Goal: Find contact information: Find contact information

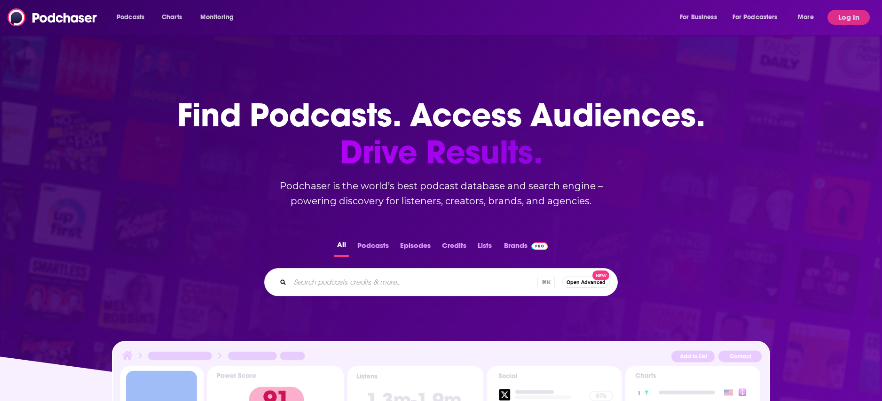
click at [323, 284] on input "Search podcasts, credits, & more..." at bounding box center [413, 282] width 247 height 15
type input "smart money nerd wallet"
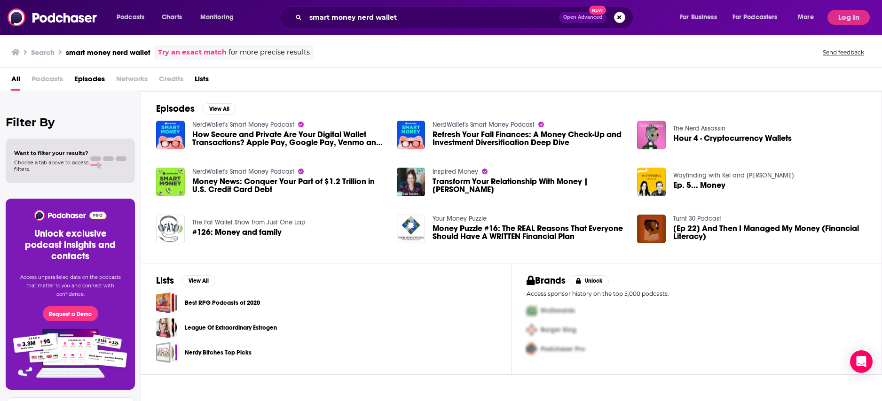
click at [176, 187] on img "Money News: Conquer Your Part of $1.2 Trillion in U.S. Credit Card Debt" at bounding box center [170, 182] width 29 height 29
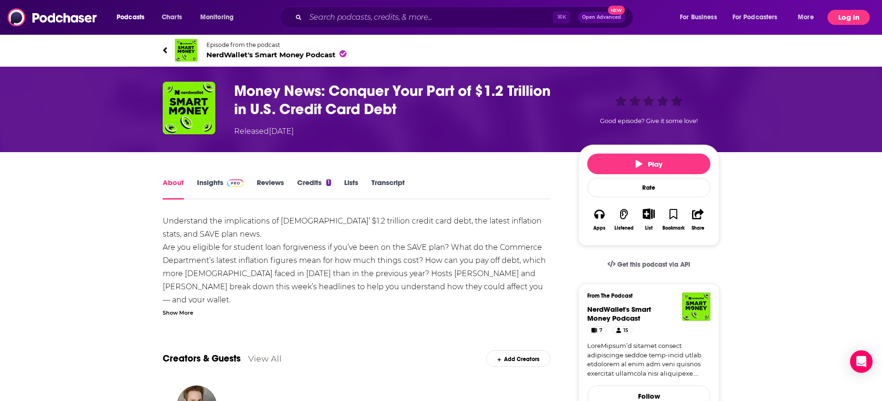
click at [850, 21] on button "Log In" at bounding box center [848, 17] width 42 height 15
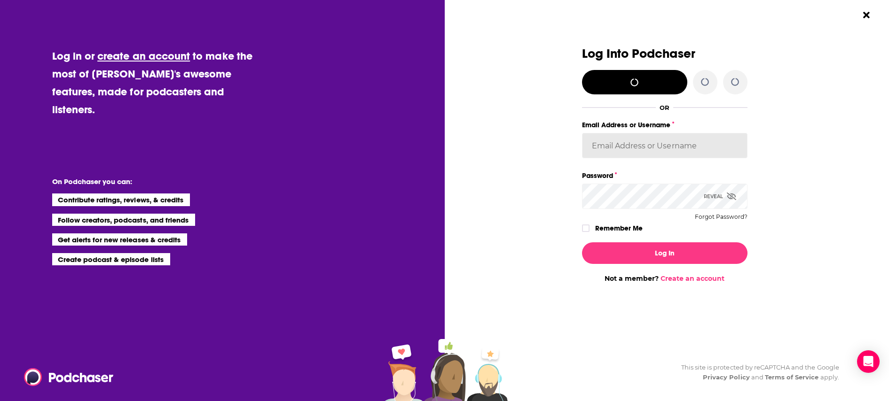
type input "[PERSON_NAME][EMAIL_ADDRESS][DOMAIN_NAME]"
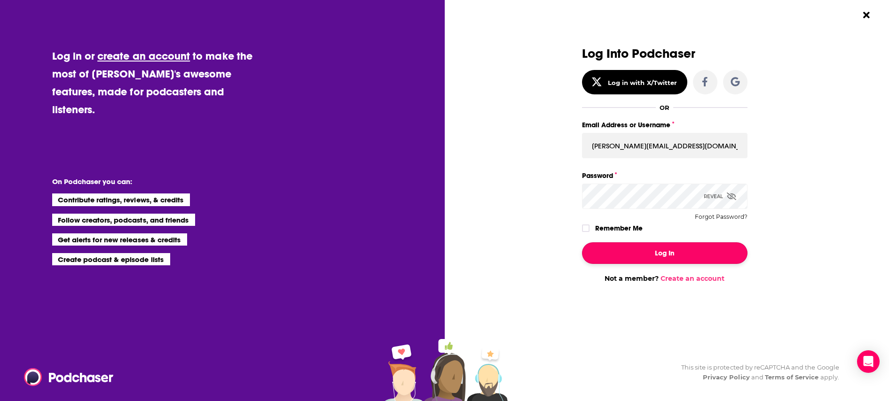
click at [661, 253] on button "Log In" at bounding box center [664, 254] width 165 height 22
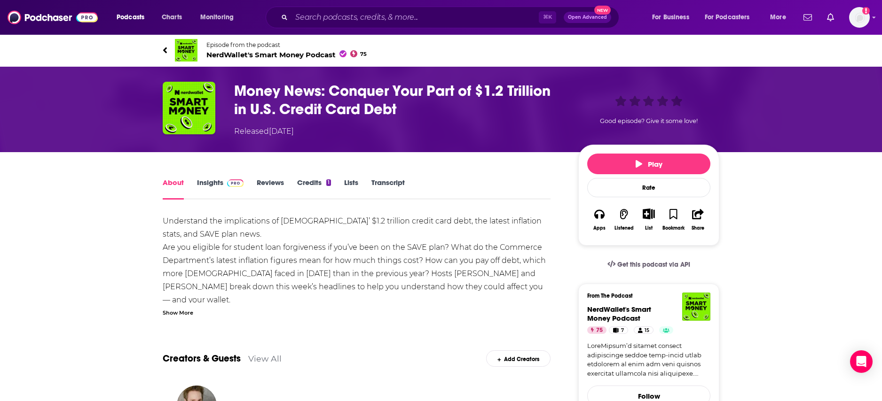
click at [209, 185] on link "Insights" at bounding box center [220, 189] width 47 height 22
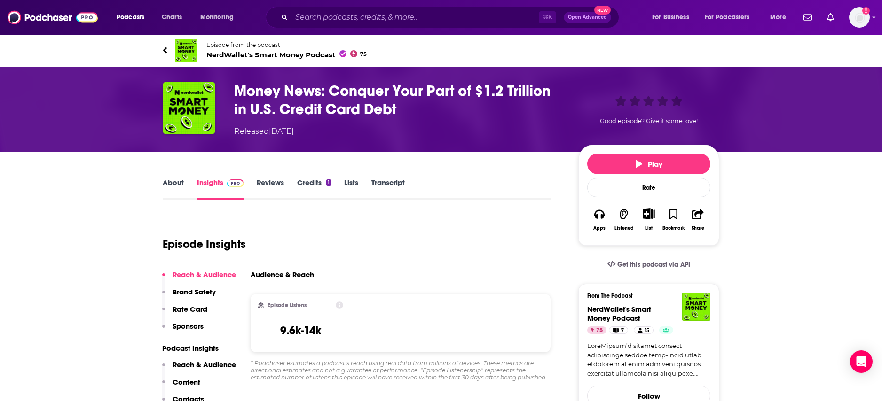
click at [165, 49] on icon at bounding box center [165, 50] width 4 height 6
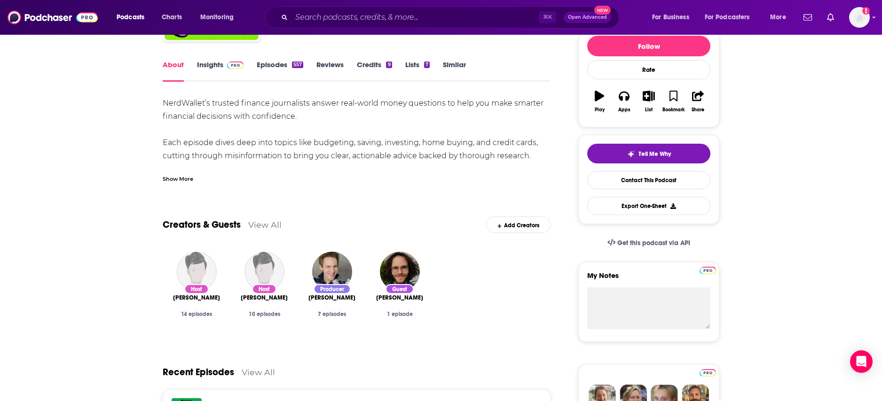
scroll to position [129, 0]
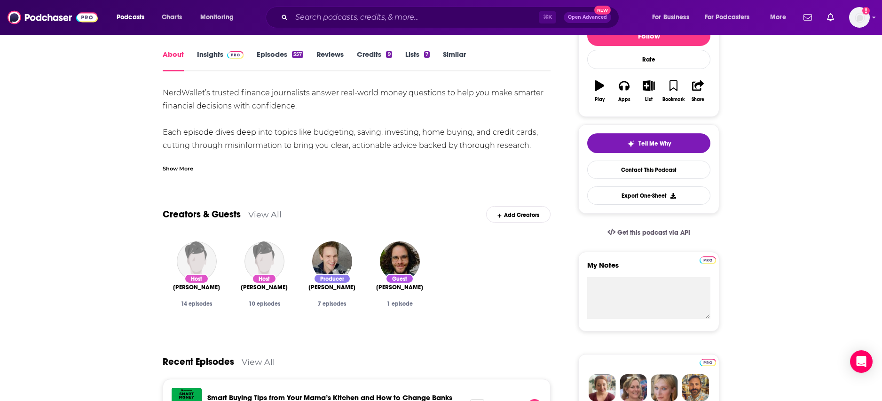
click at [337, 282] on div "Producer" at bounding box center [331, 279] width 37 height 10
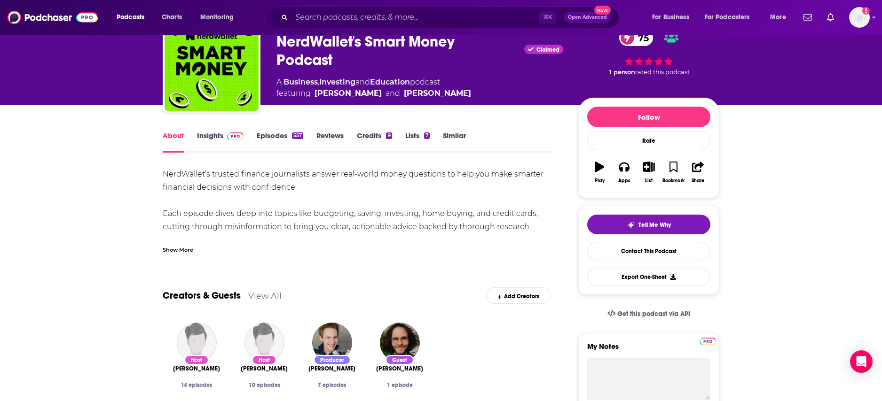
scroll to position [0, 0]
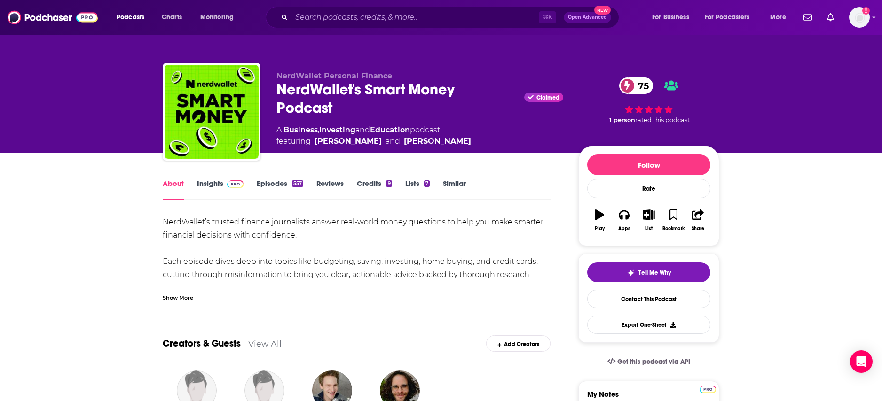
click at [212, 187] on link "Insights" at bounding box center [220, 190] width 47 height 22
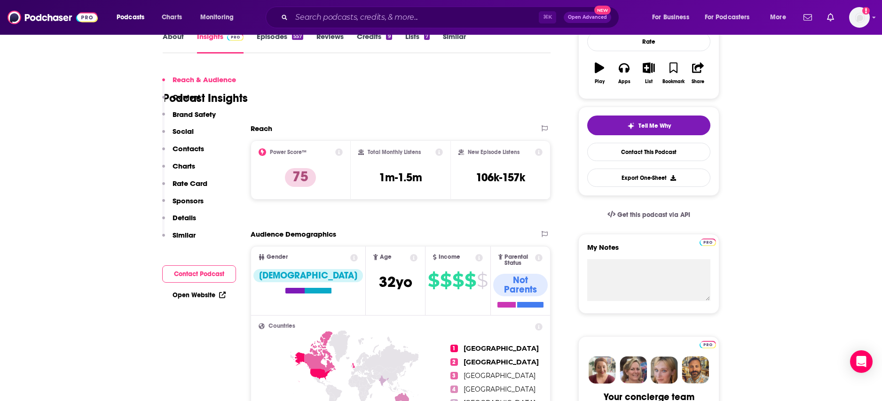
scroll to position [200, 0]
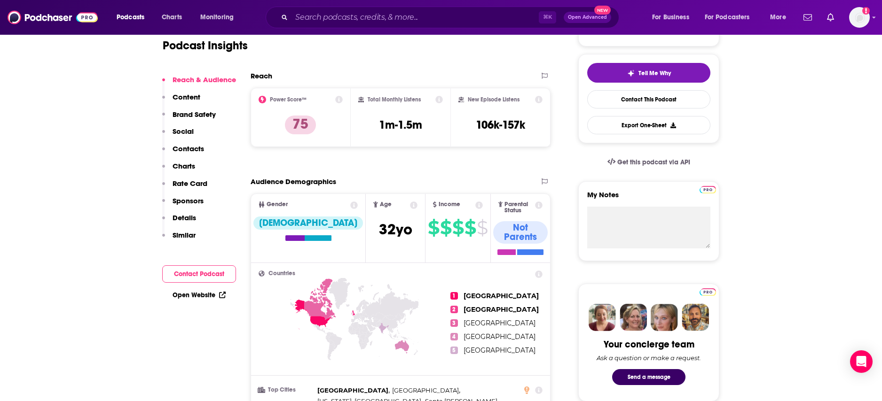
click at [192, 146] on p "Contacts" at bounding box center [187, 148] width 31 height 9
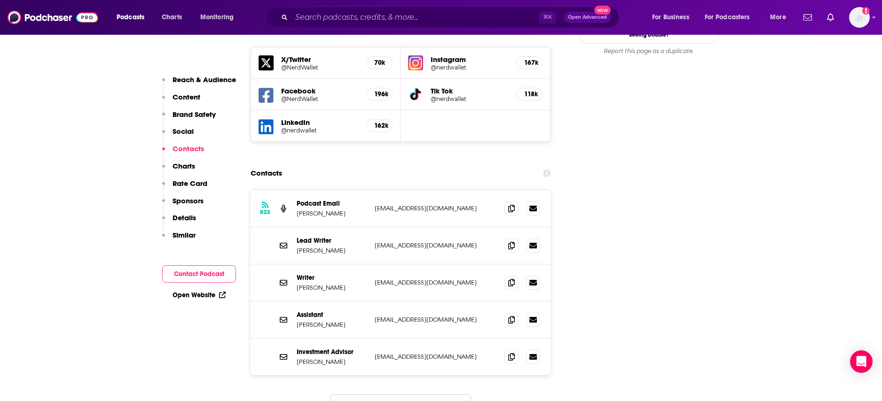
scroll to position [1096, 0]
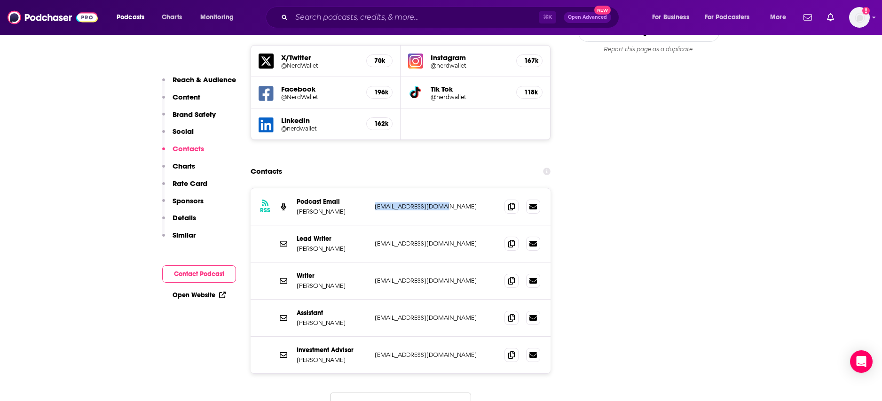
drag, startPoint x: 442, startPoint y: 173, endPoint x: 375, endPoint y: 174, distance: 67.2
click at [375, 203] on p "[EMAIL_ADDRESS][DOMAIN_NAME]" at bounding box center [436, 207] width 122 height 8
copy p "[EMAIL_ADDRESS][DOMAIN_NAME]"
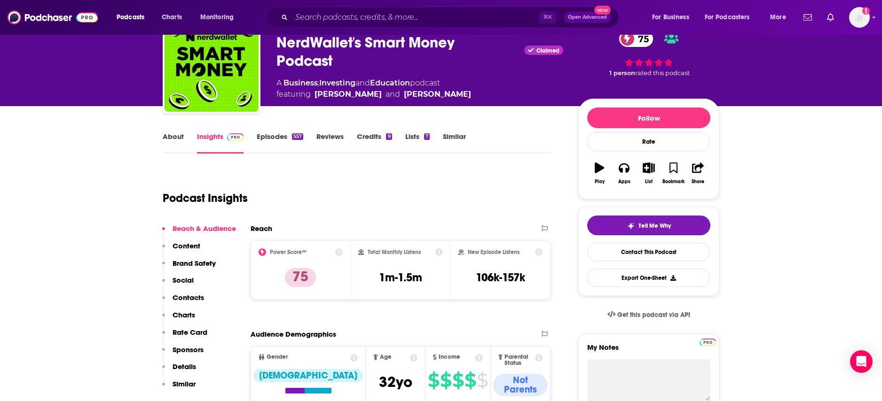
scroll to position [0, 0]
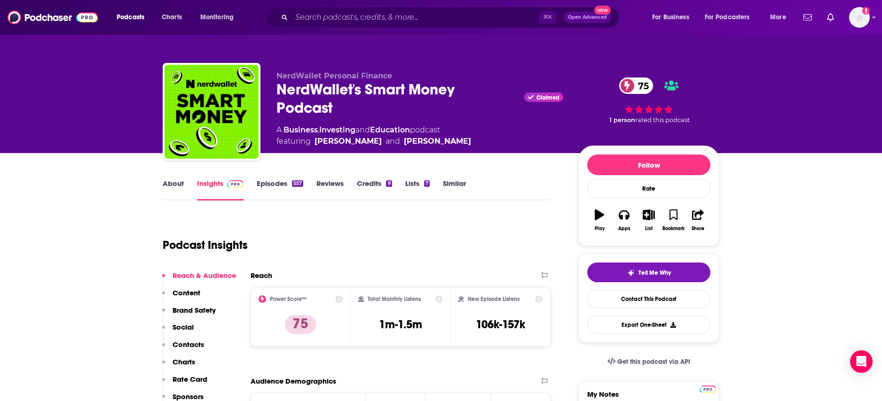
click at [461, 188] on link "Similar" at bounding box center [454, 190] width 23 height 22
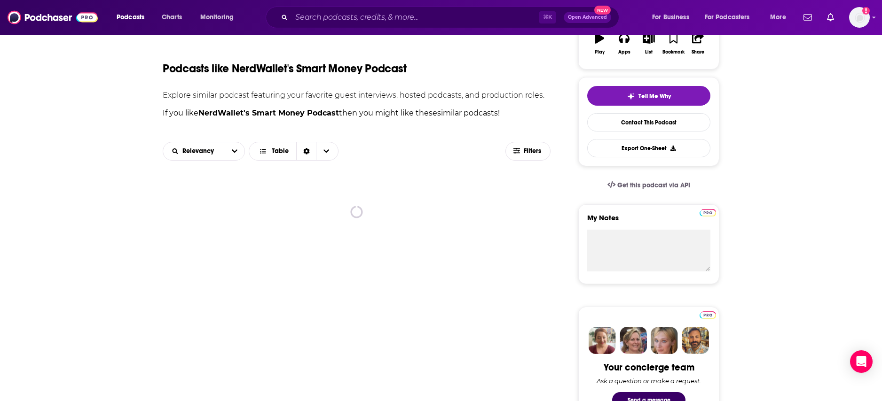
scroll to position [187, 0]
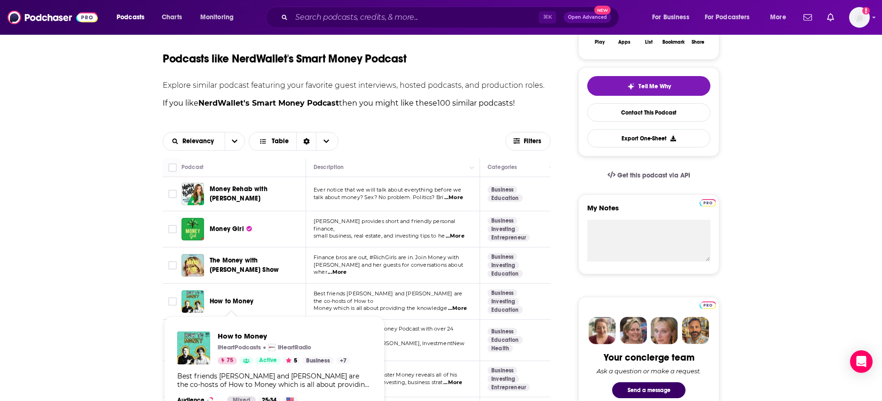
click at [240, 304] on span "How to Money" at bounding box center [232, 301] width 44 height 8
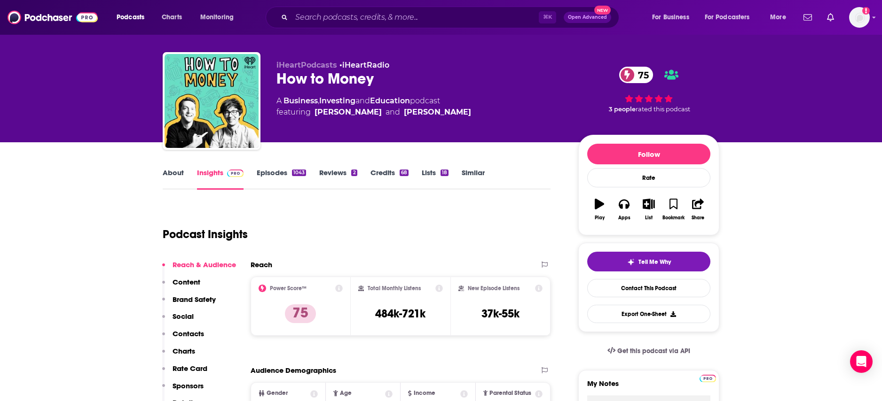
scroll to position [9, 0]
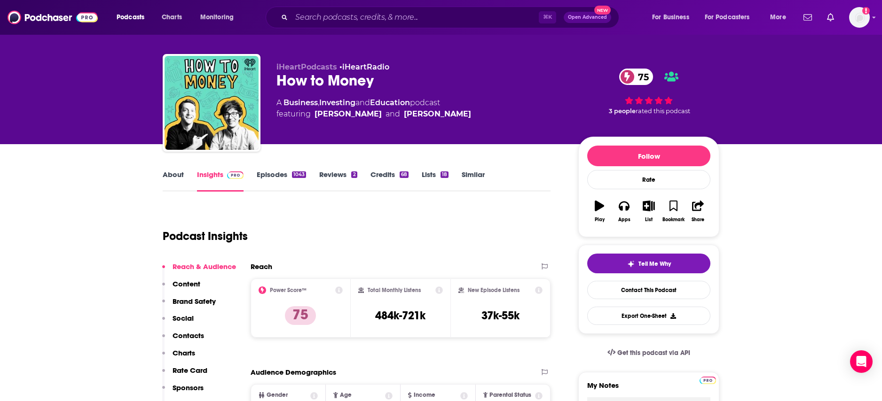
click at [273, 173] on link "Episodes 1043" at bounding box center [281, 181] width 49 height 22
